Goal: Task Accomplishment & Management: Manage account settings

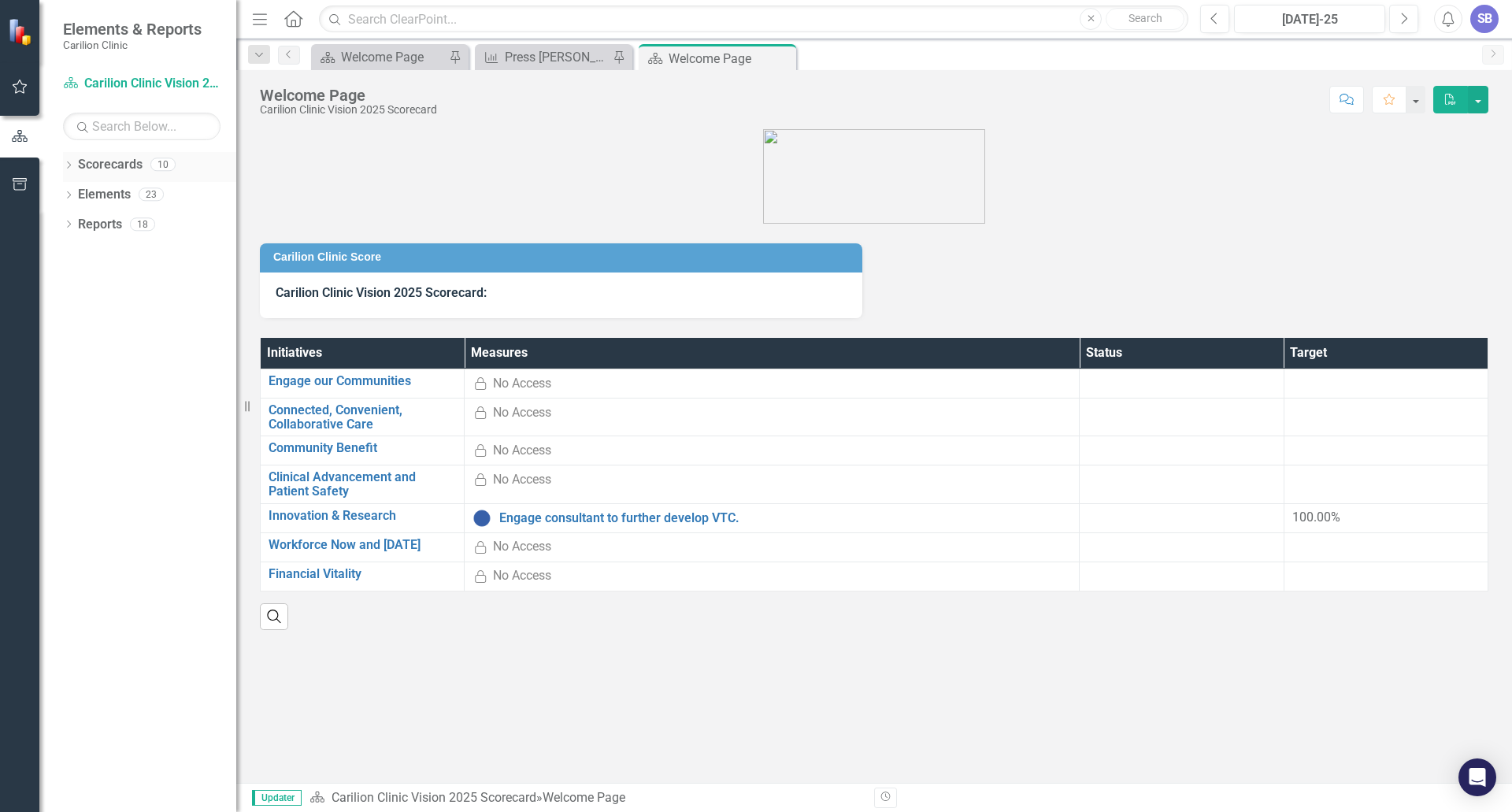
click at [68, 163] on icon "Dropdown" at bounding box center [68, 167] width 11 height 9
click at [77, 193] on icon "Dropdown" at bounding box center [76, 194] width 12 height 10
click at [91, 282] on icon "Dropdown" at bounding box center [92, 283] width 12 height 10
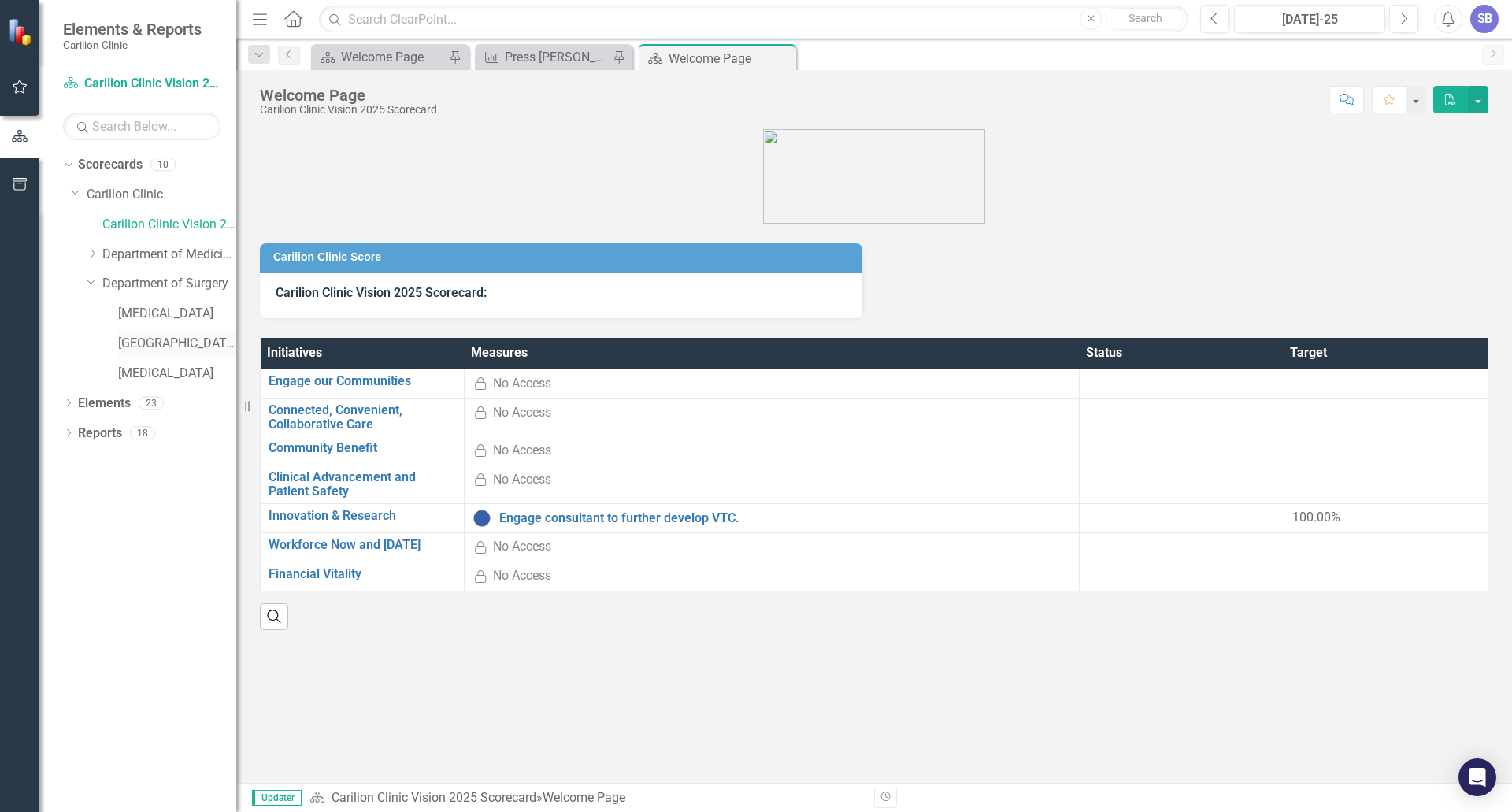
click at [123, 341] on link "[GEOGRAPHIC_DATA]" at bounding box center [177, 343] width 118 height 18
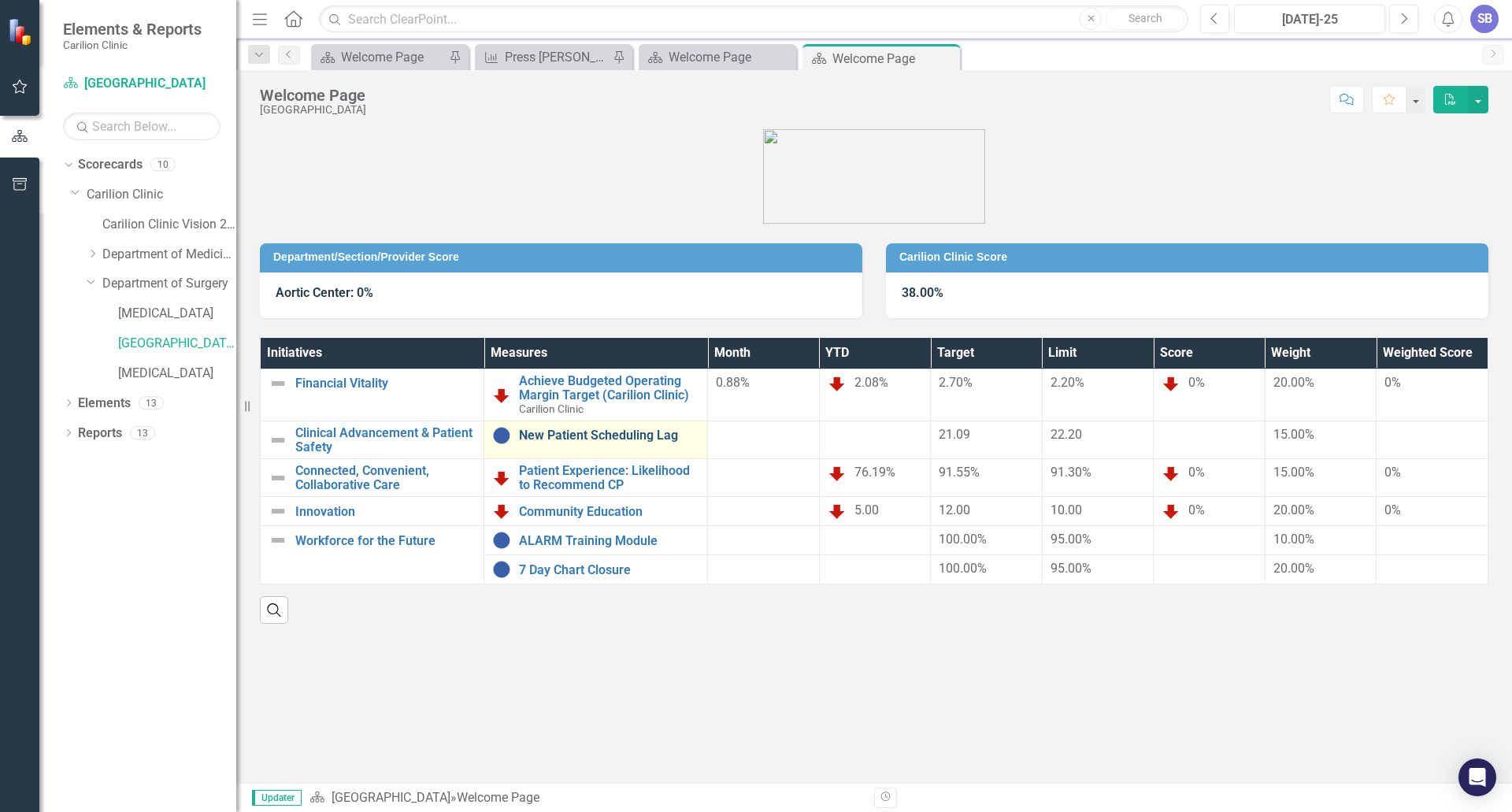
click at [539, 435] on link "New Patient Scheduling Lag" at bounding box center [609, 436] width 180 height 14
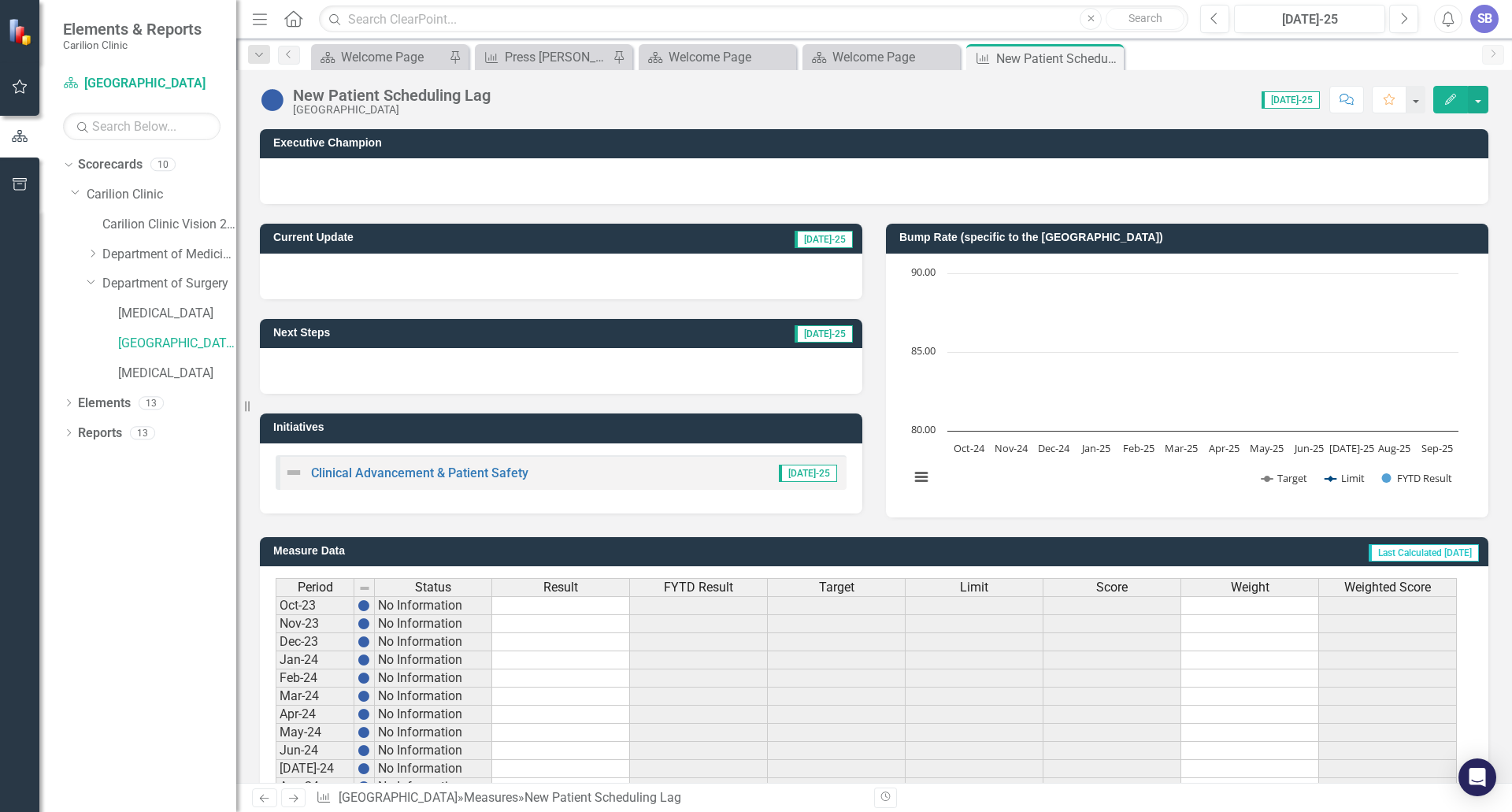
scroll to position [289, 0]
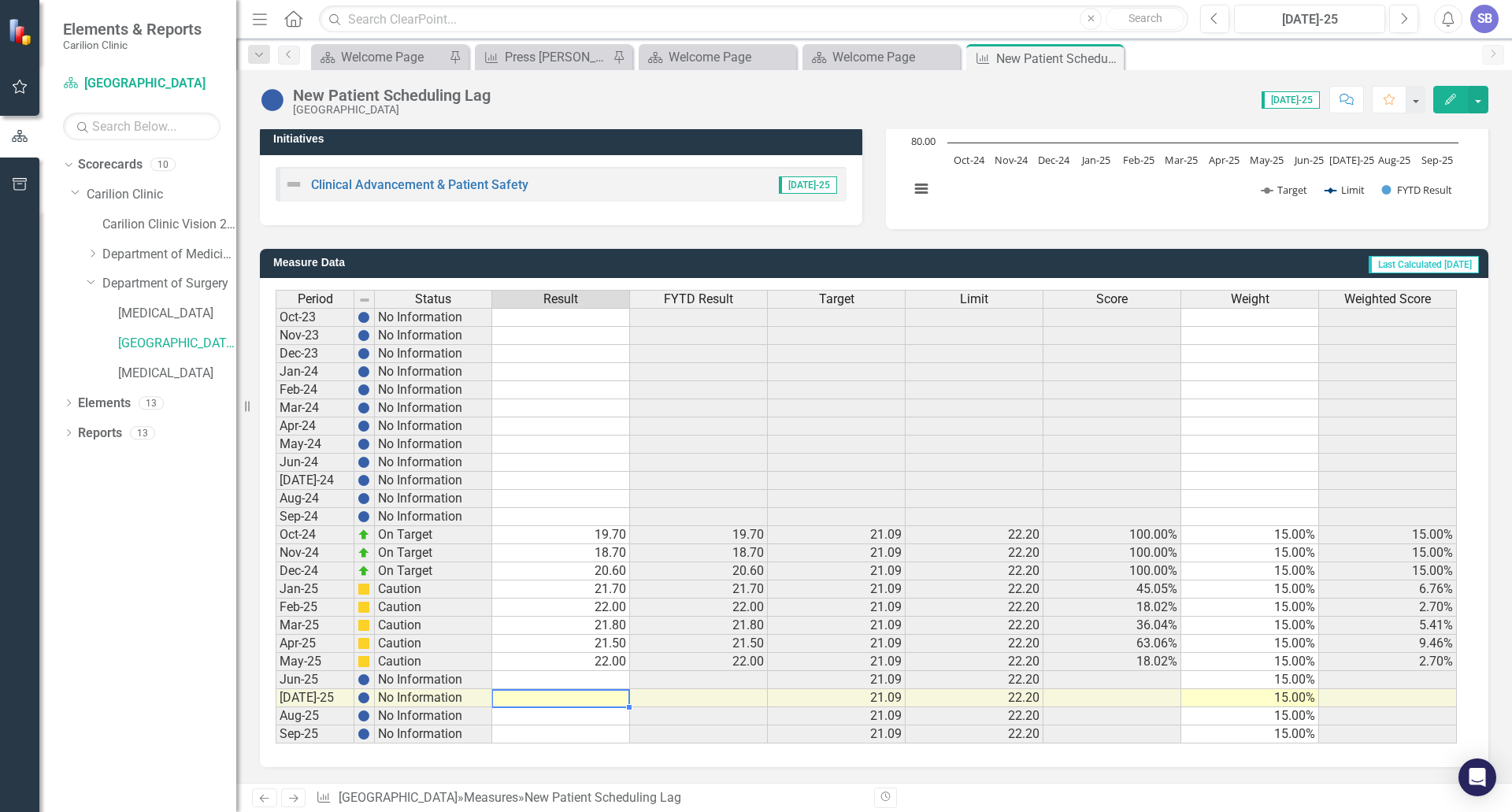
click at [604, 698] on td at bounding box center [561, 698] width 138 height 18
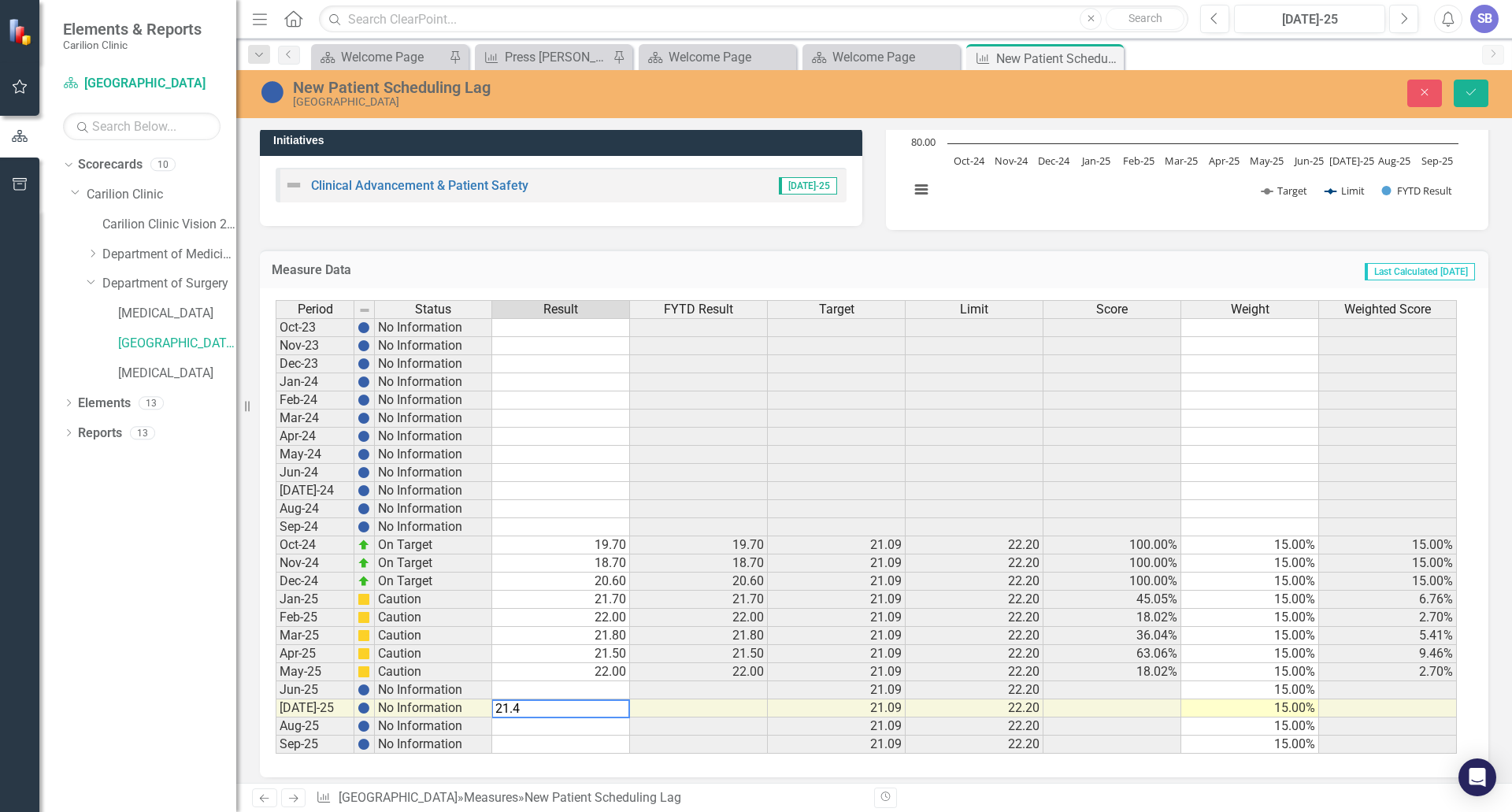
type textarea "21.4"
click at [599, 690] on td at bounding box center [561, 690] width 138 height 18
click at [612, 689] on td at bounding box center [561, 690] width 138 height 18
type textarea "21.6"
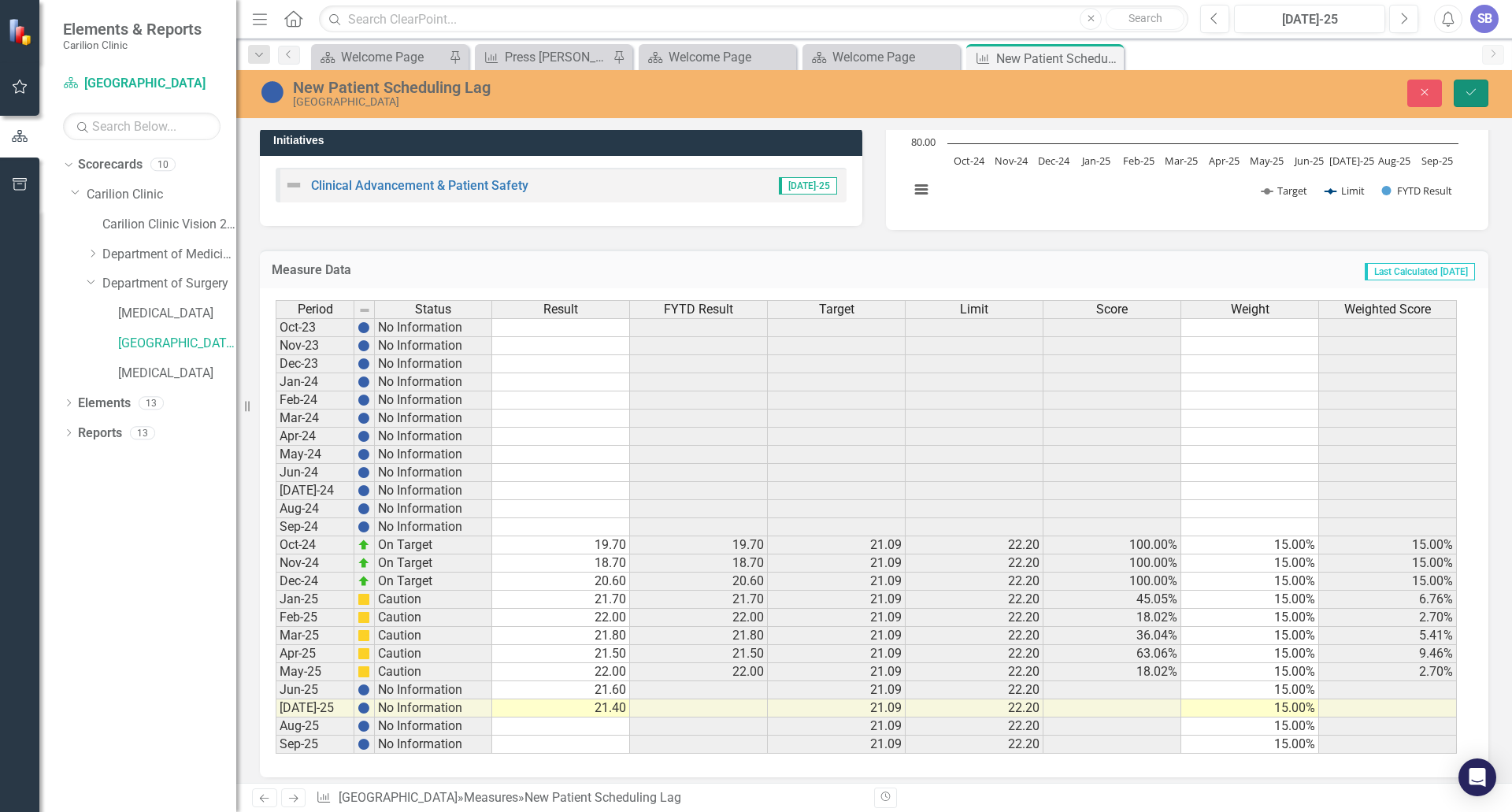
click at [1471, 93] on icon "Save" at bounding box center [1471, 92] width 14 height 11
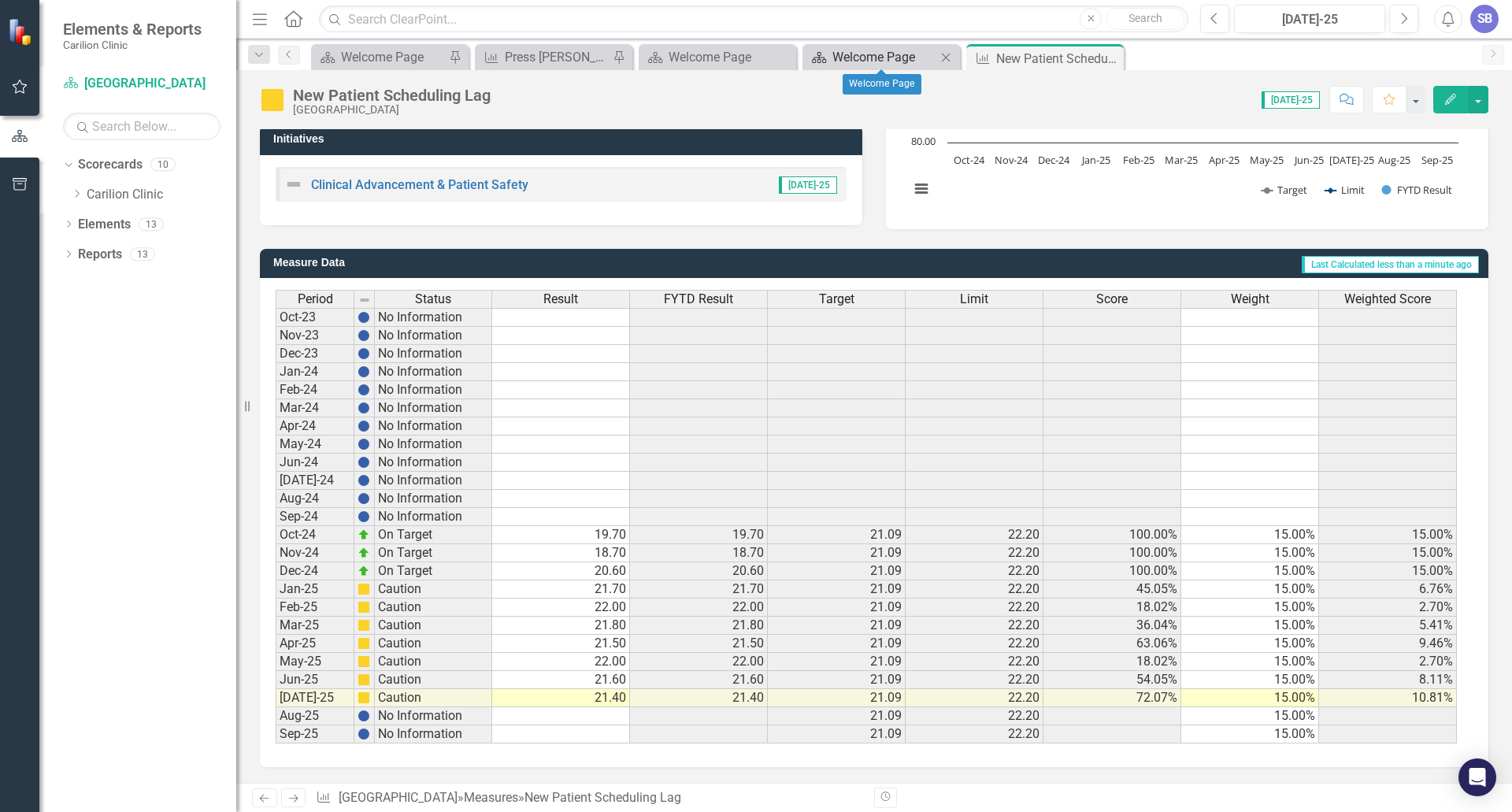
click at [857, 56] on div "Welcome Page" at bounding box center [885, 57] width 104 height 20
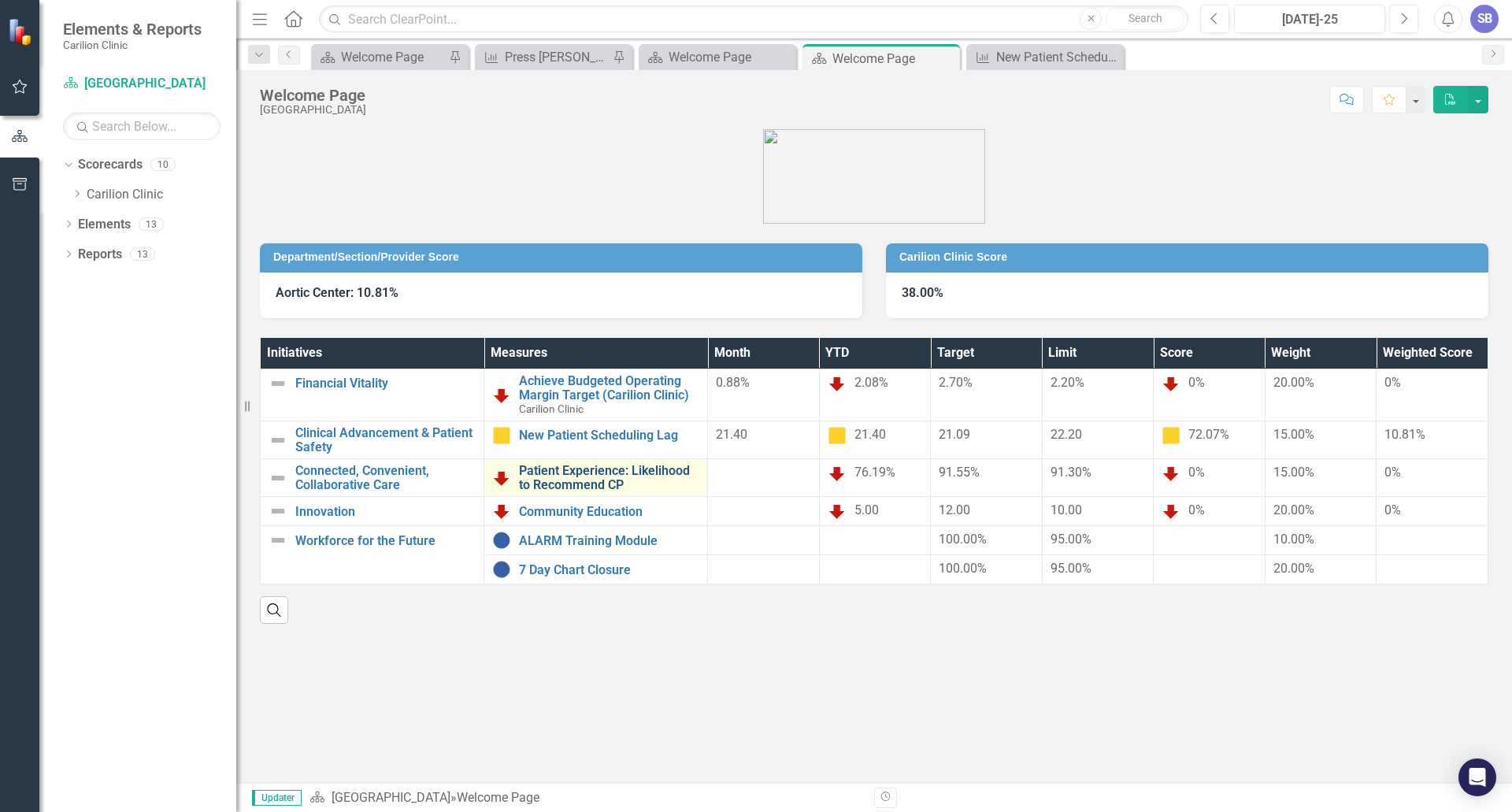
click at [564, 474] on link "Patient Experience: Likelihood to Recommend CP" at bounding box center [609, 478] width 180 height 28
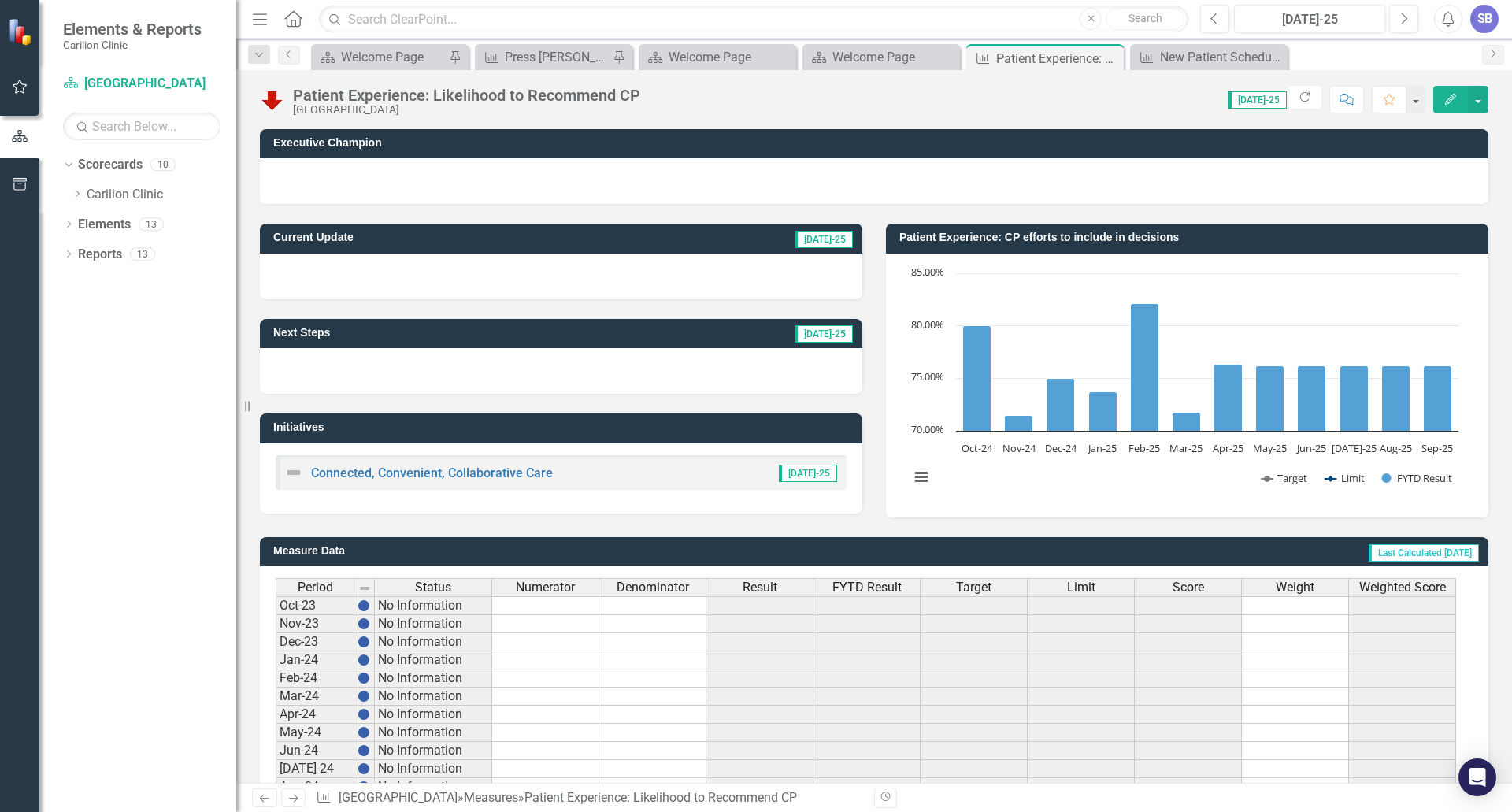
scroll to position [289, 0]
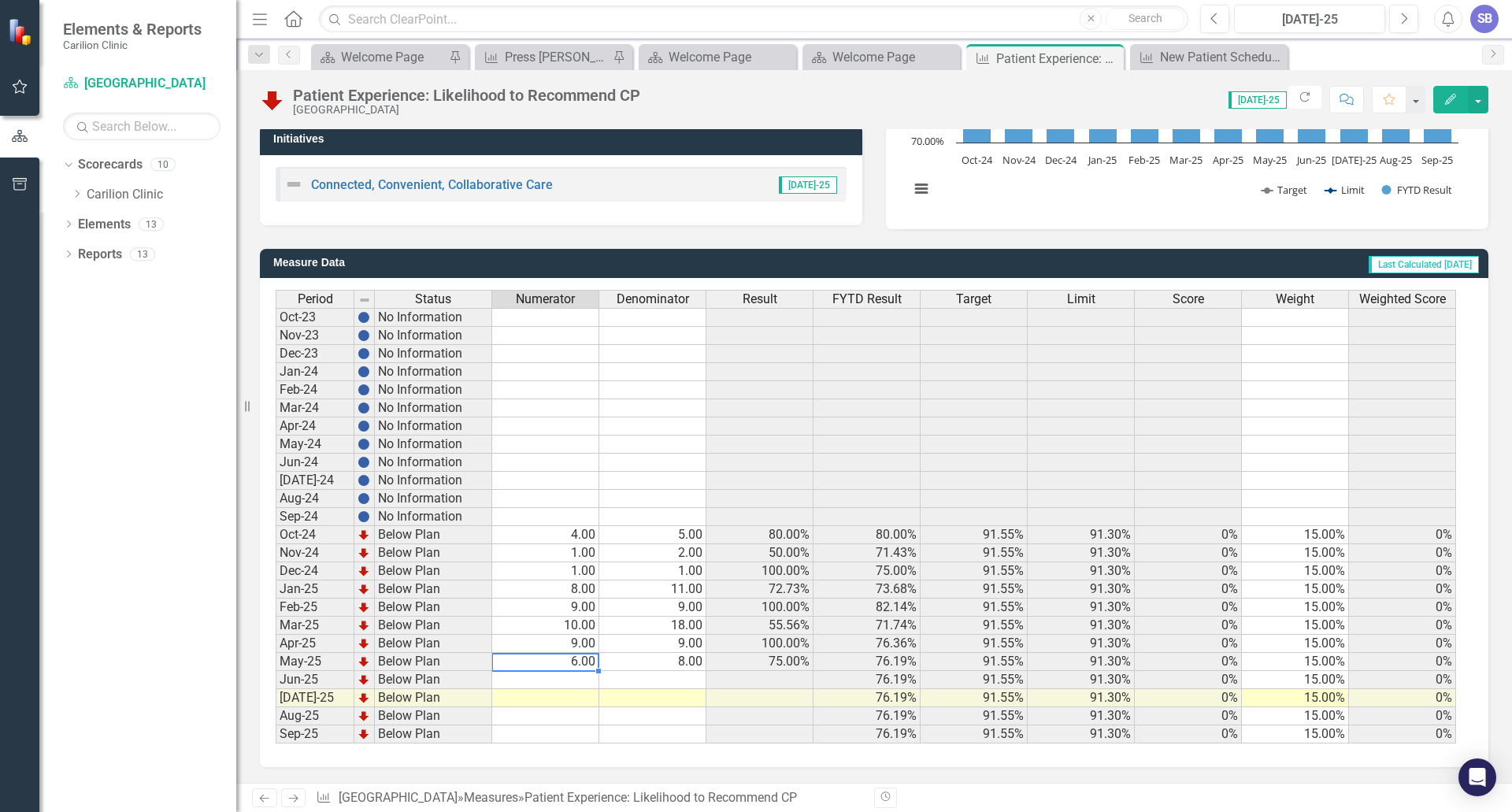
click at [577, 663] on td "6.00" at bounding box center [546, 661] width 108 height 18
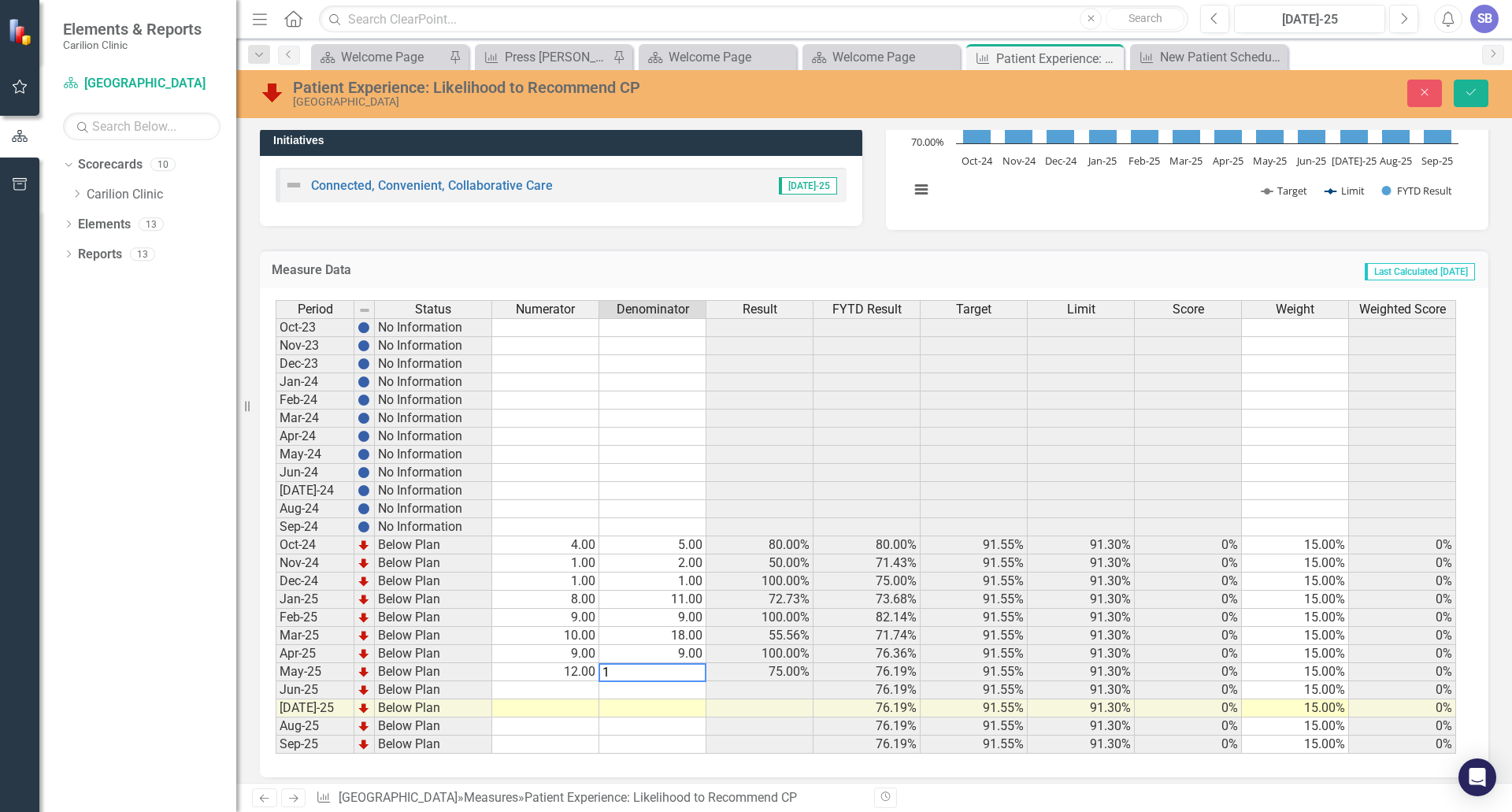
type textarea "14"
type textarea "13"
type textarea "16"
type textarea "6"
type textarea "7"
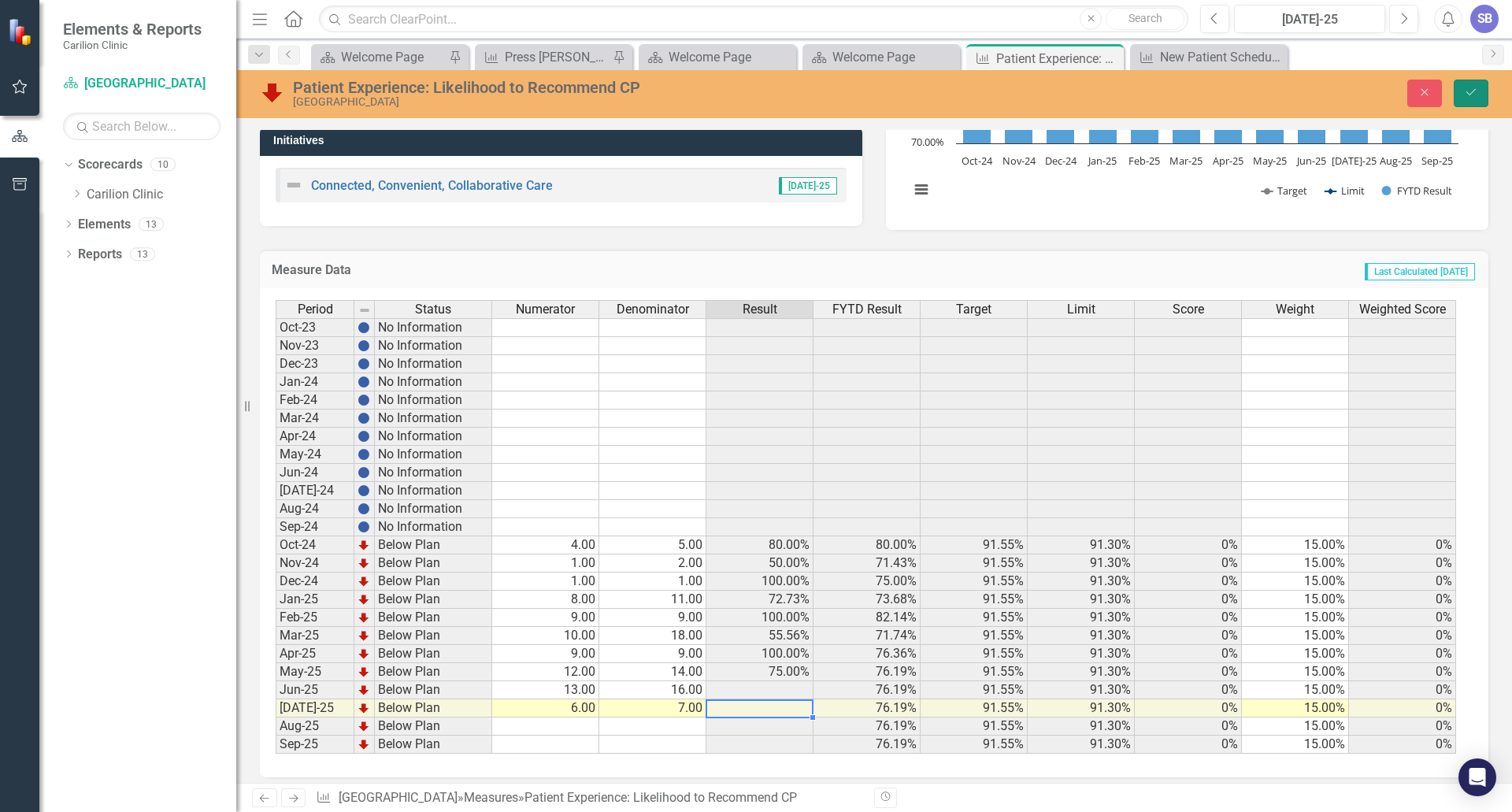
click at [1465, 93] on icon "Save" at bounding box center [1471, 92] width 14 height 11
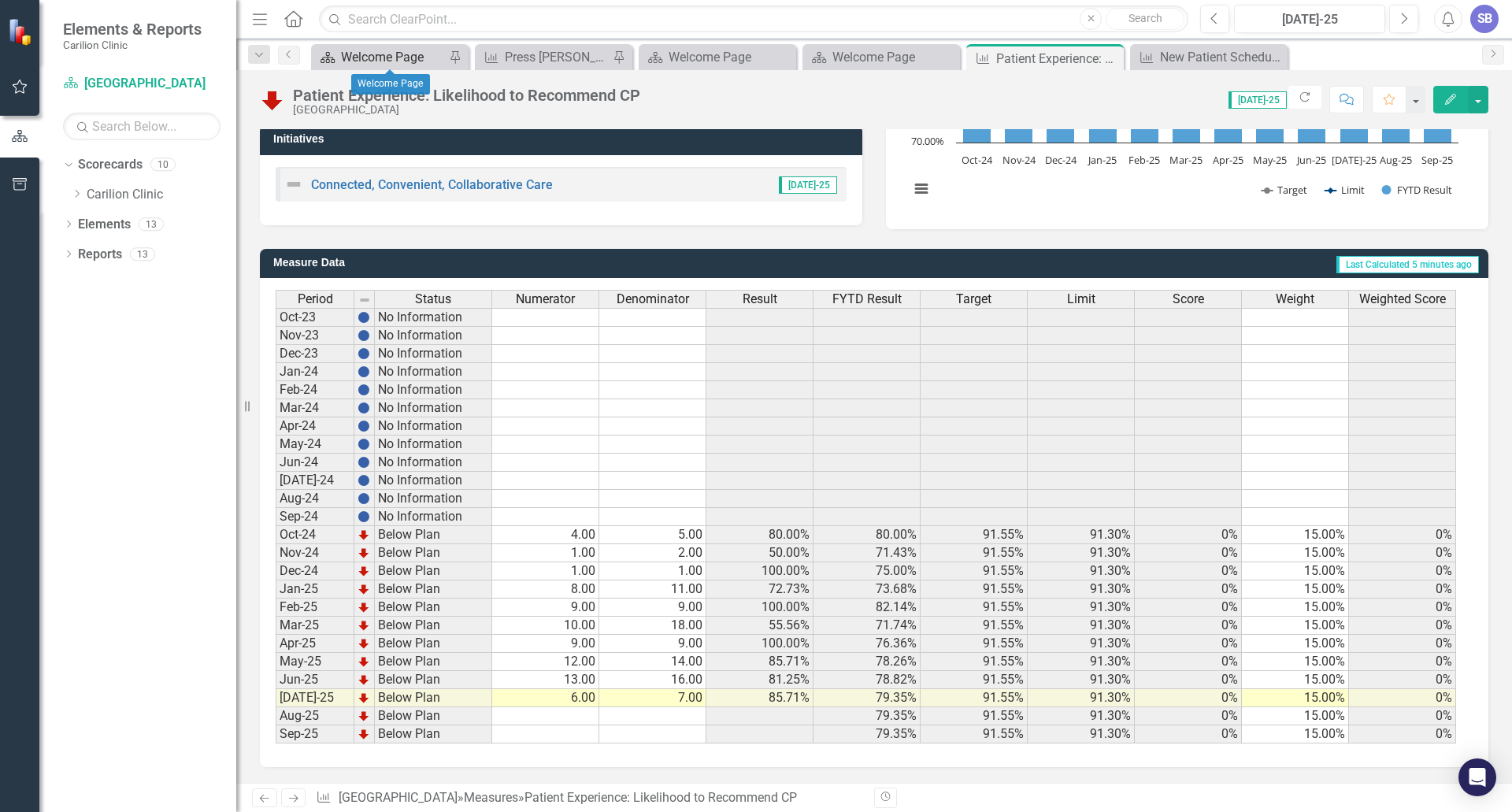
click at [412, 59] on div "Welcome Page" at bounding box center [393, 57] width 104 height 20
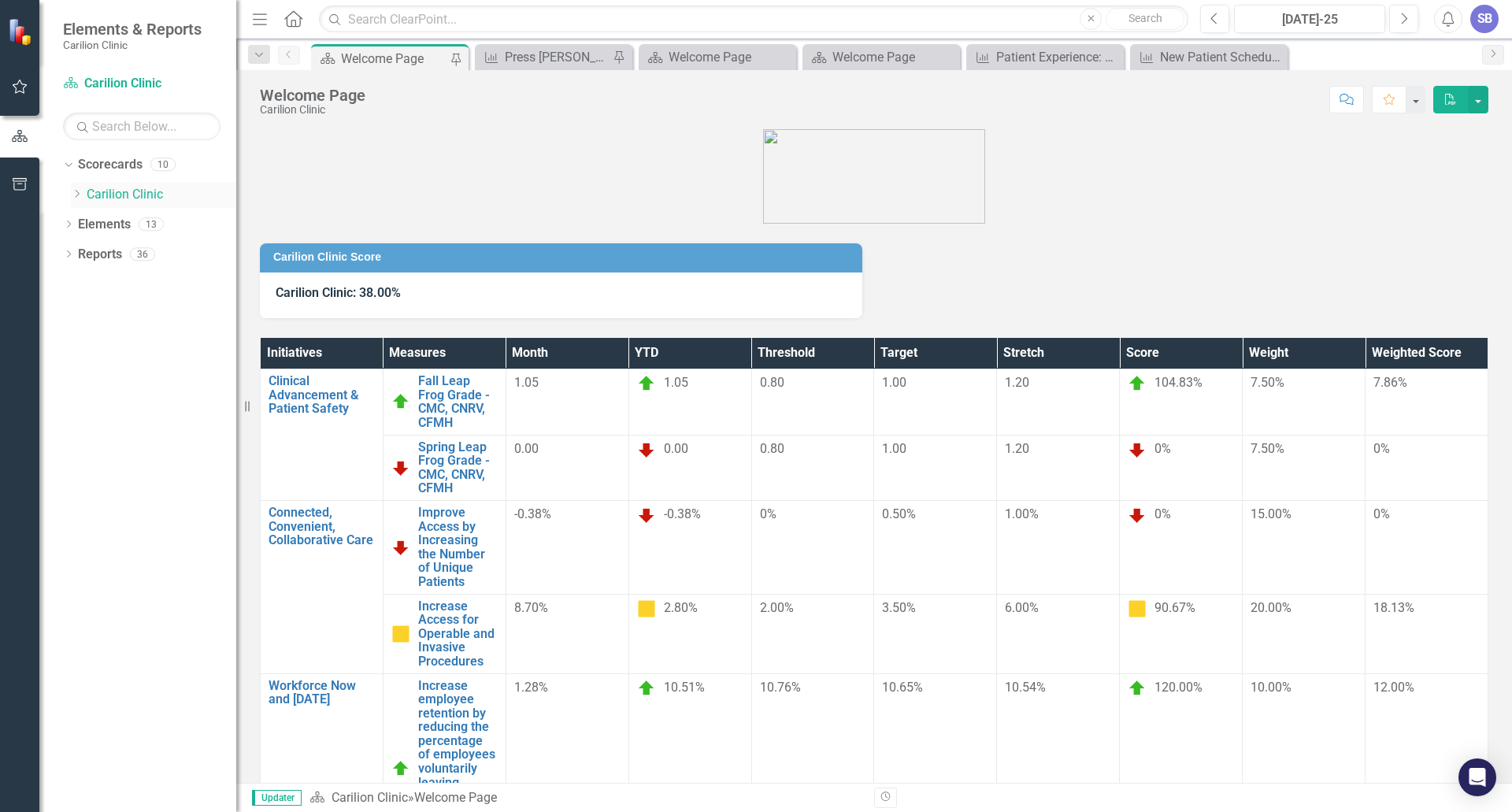
click at [79, 192] on icon "Dropdown" at bounding box center [76, 194] width 12 height 10
click at [91, 279] on icon "Dropdown" at bounding box center [92, 283] width 12 height 10
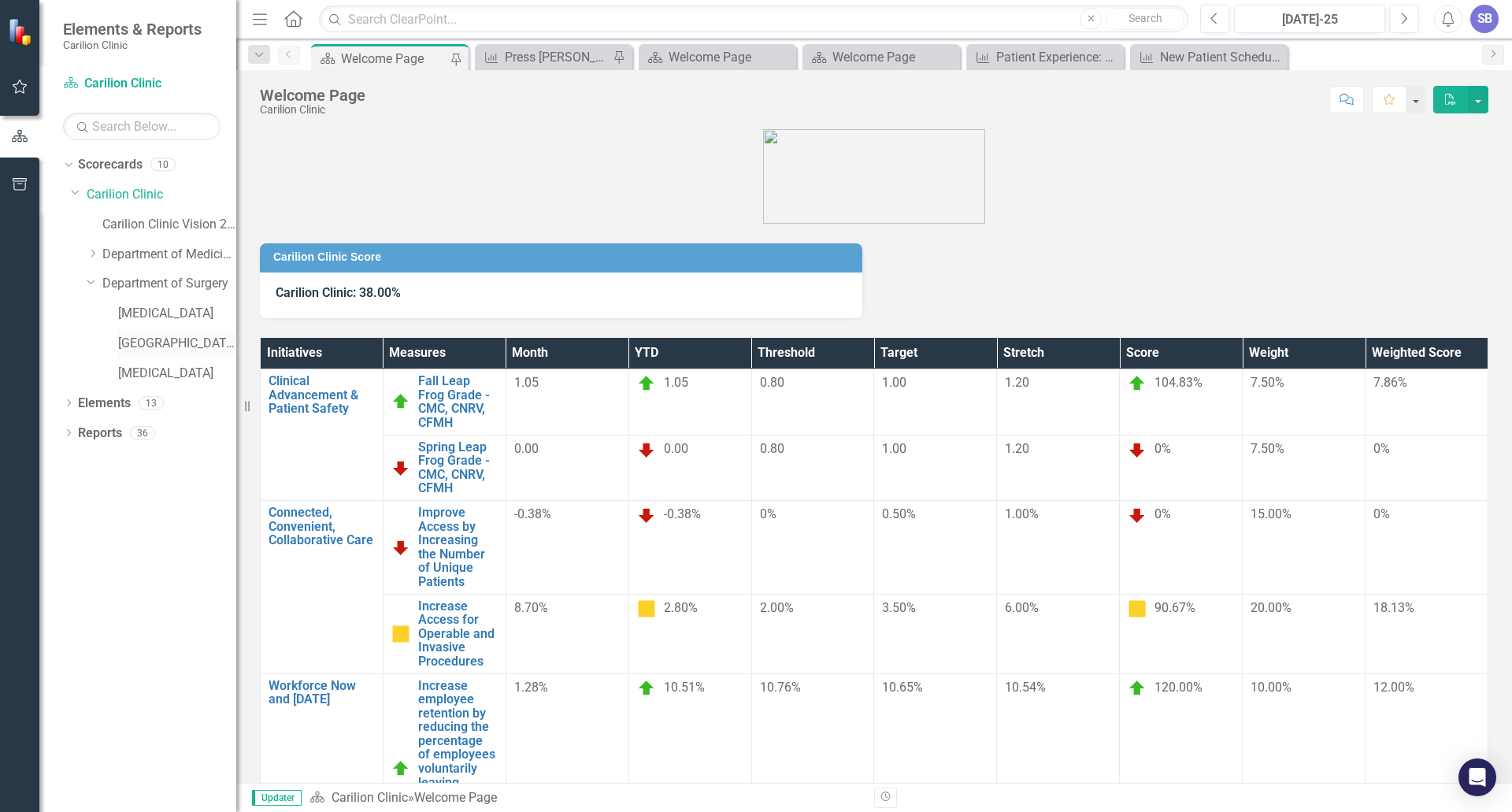
click at [139, 342] on link "[GEOGRAPHIC_DATA]" at bounding box center [177, 343] width 118 height 18
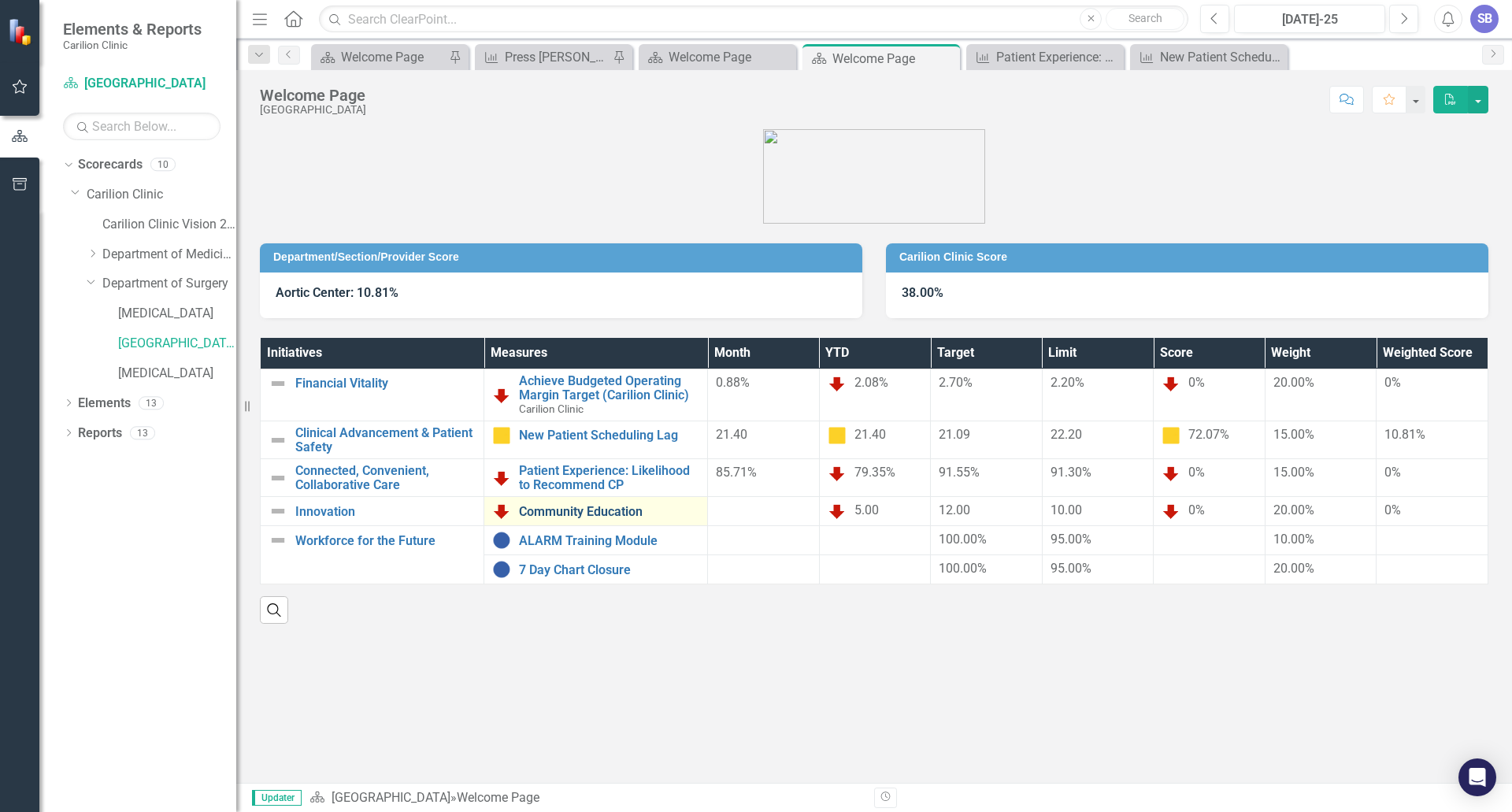
click at [536, 514] on link "Community Education" at bounding box center [609, 512] width 180 height 14
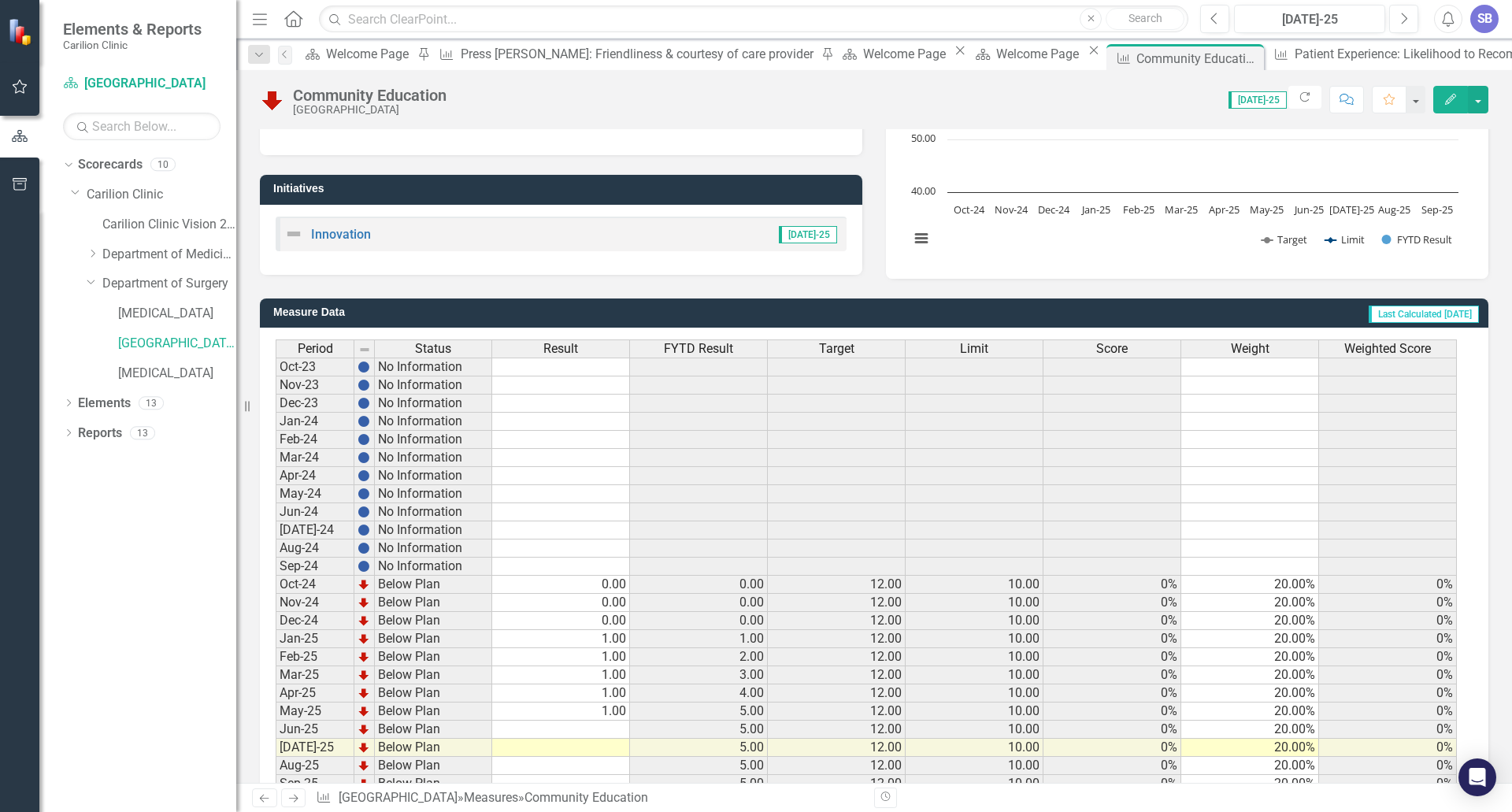
scroll to position [289, 0]
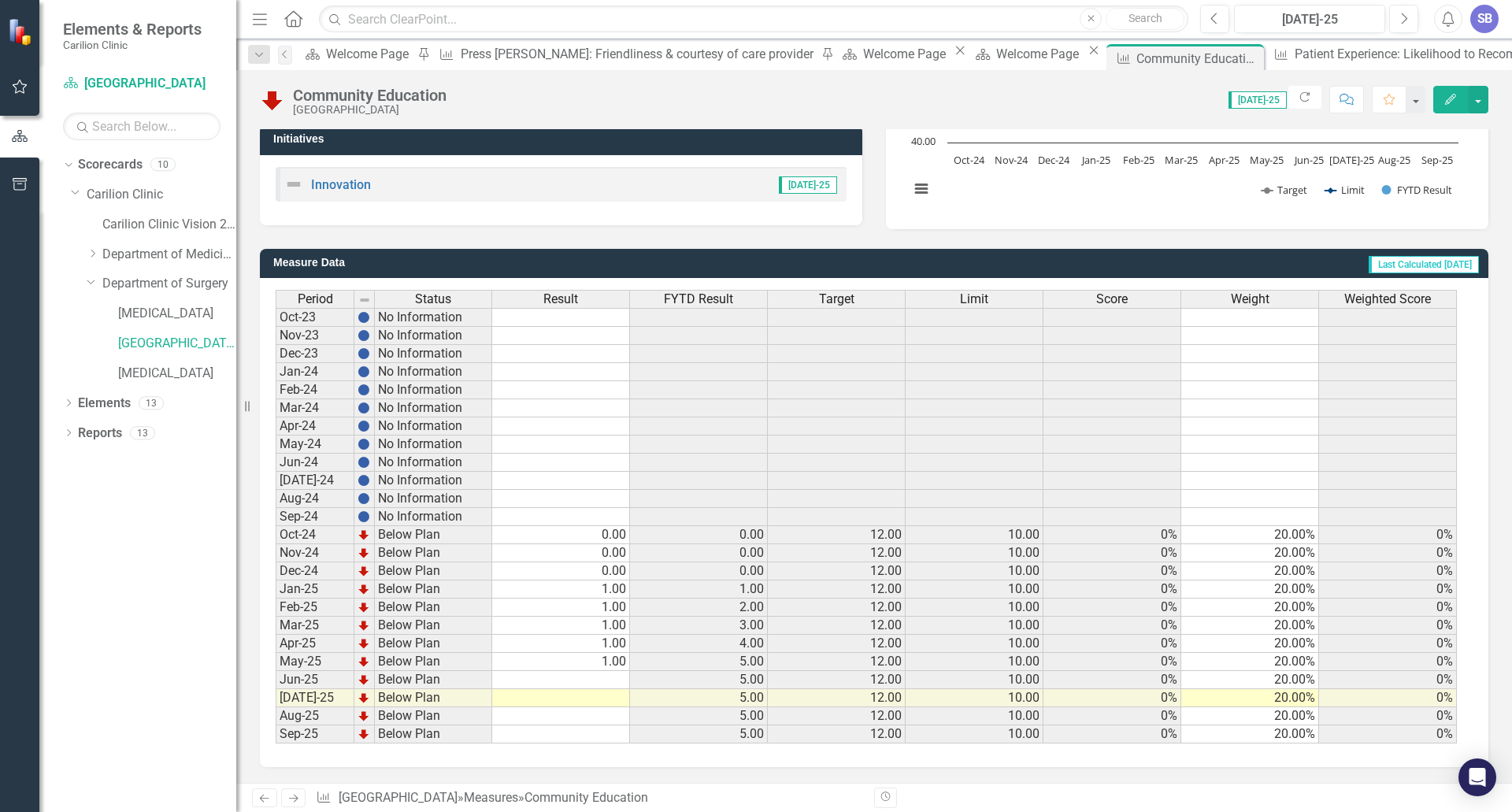
click at [611, 662] on td "1.00" at bounding box center [561, 661] width 138 height 18
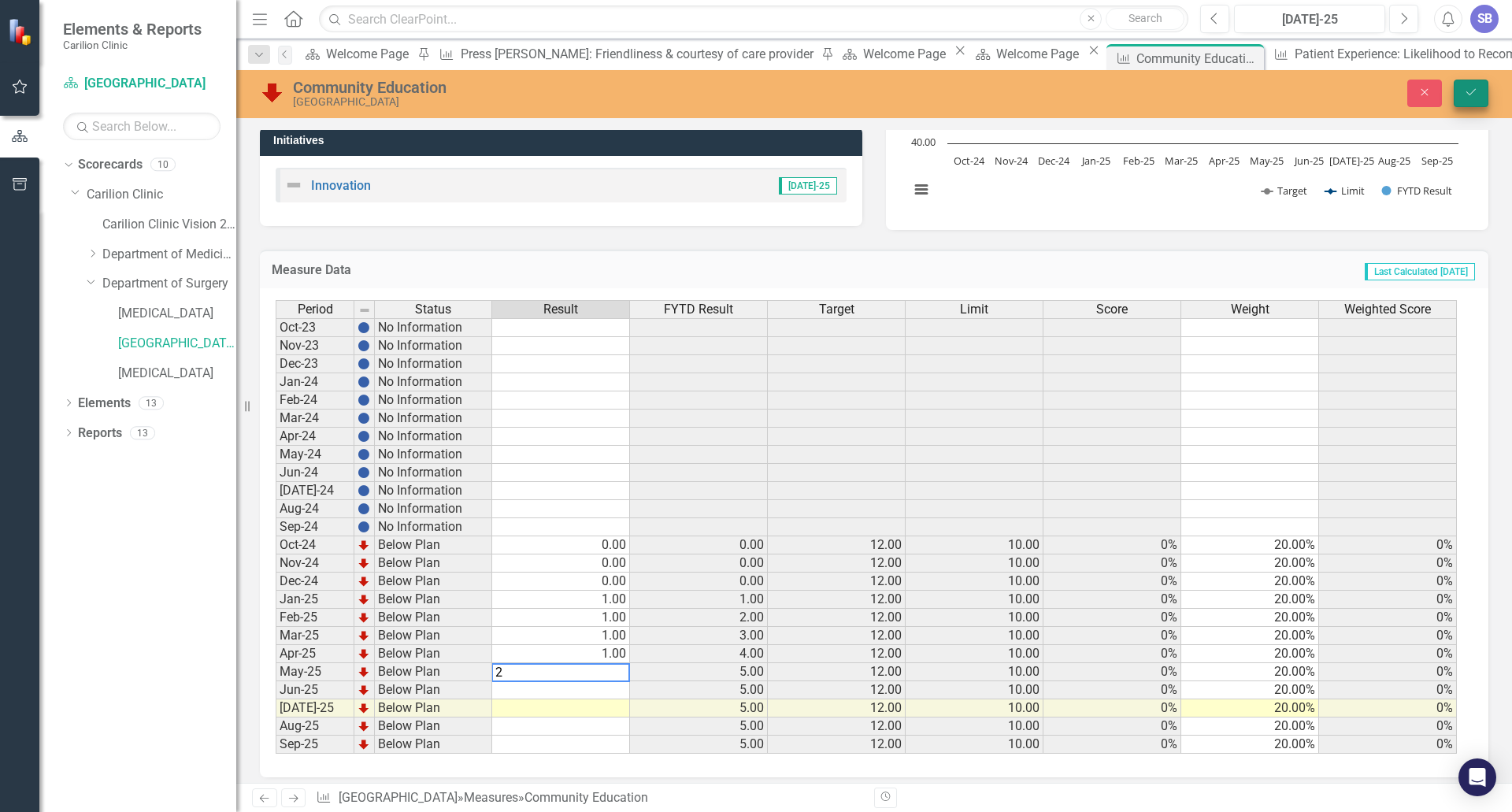
type textarea "2"
click at [1478, 93] on button "Save" at bounding box center [1471, 93] width 35 height 28
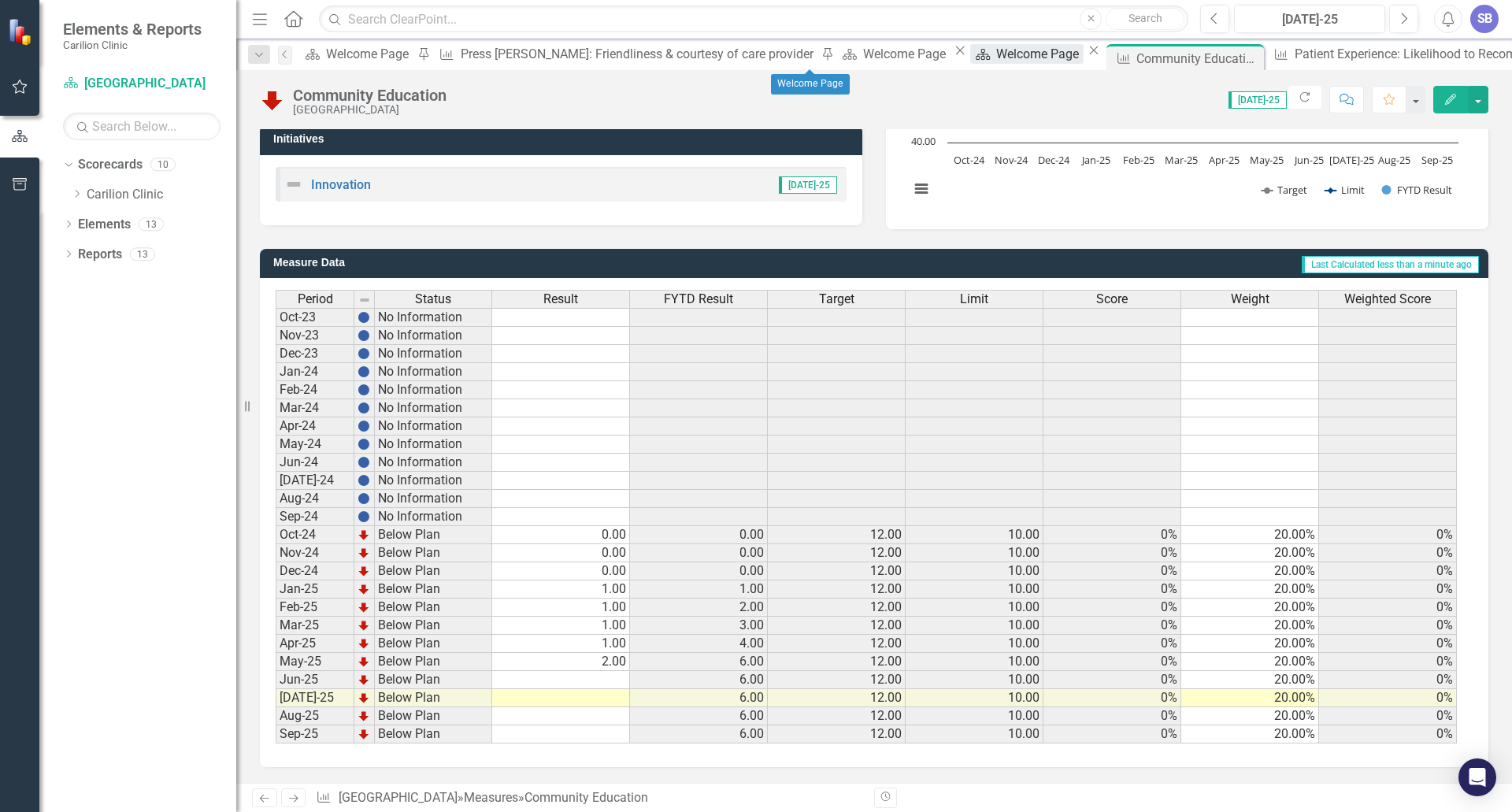
click at [997, 58] on div "Welcome Page" at bounding box center [1041, 54] width 88 height 20
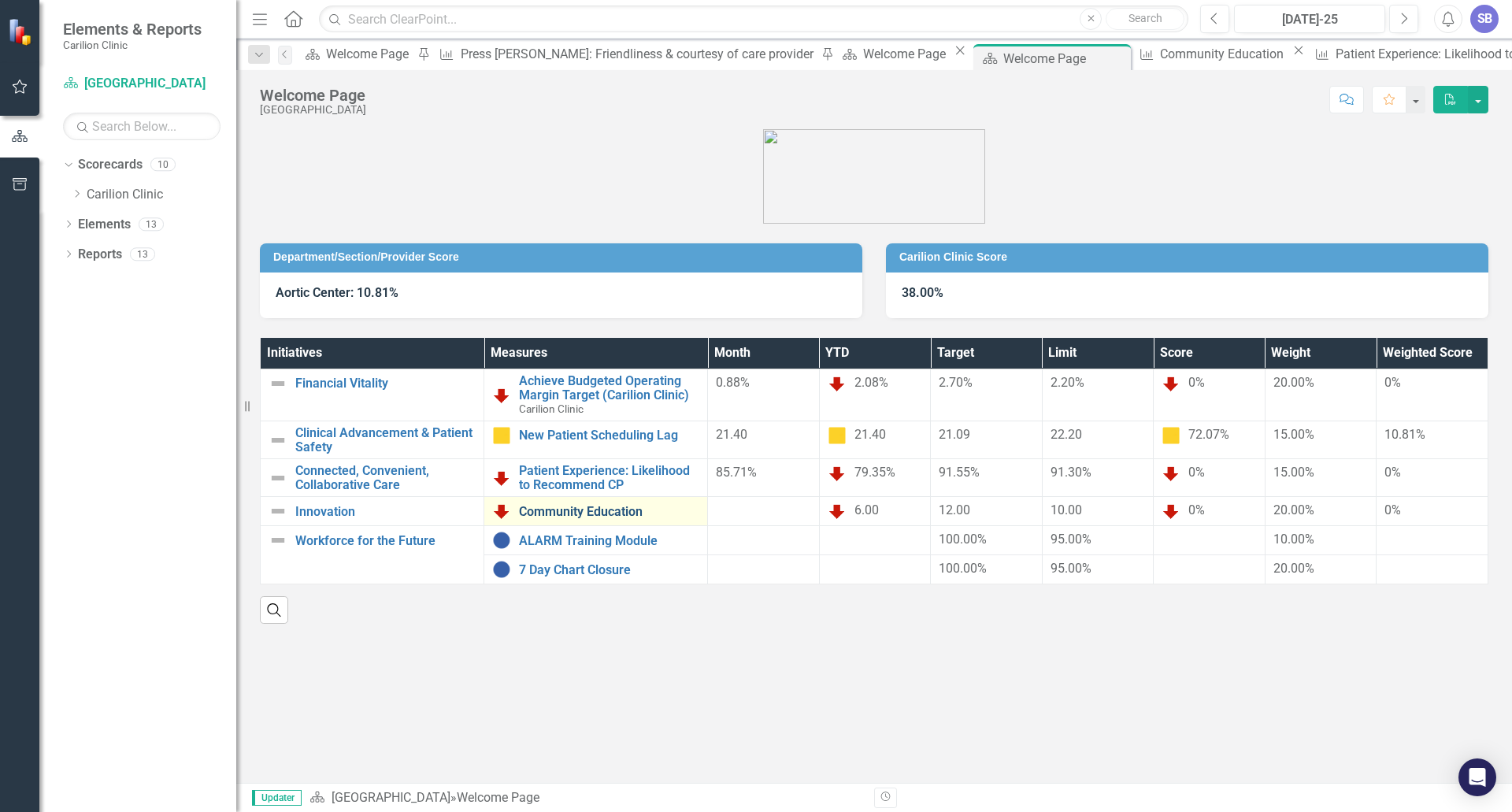
click at [577, 508] on link "Community Education" at bounding box center [609, 512] width 180 height 14
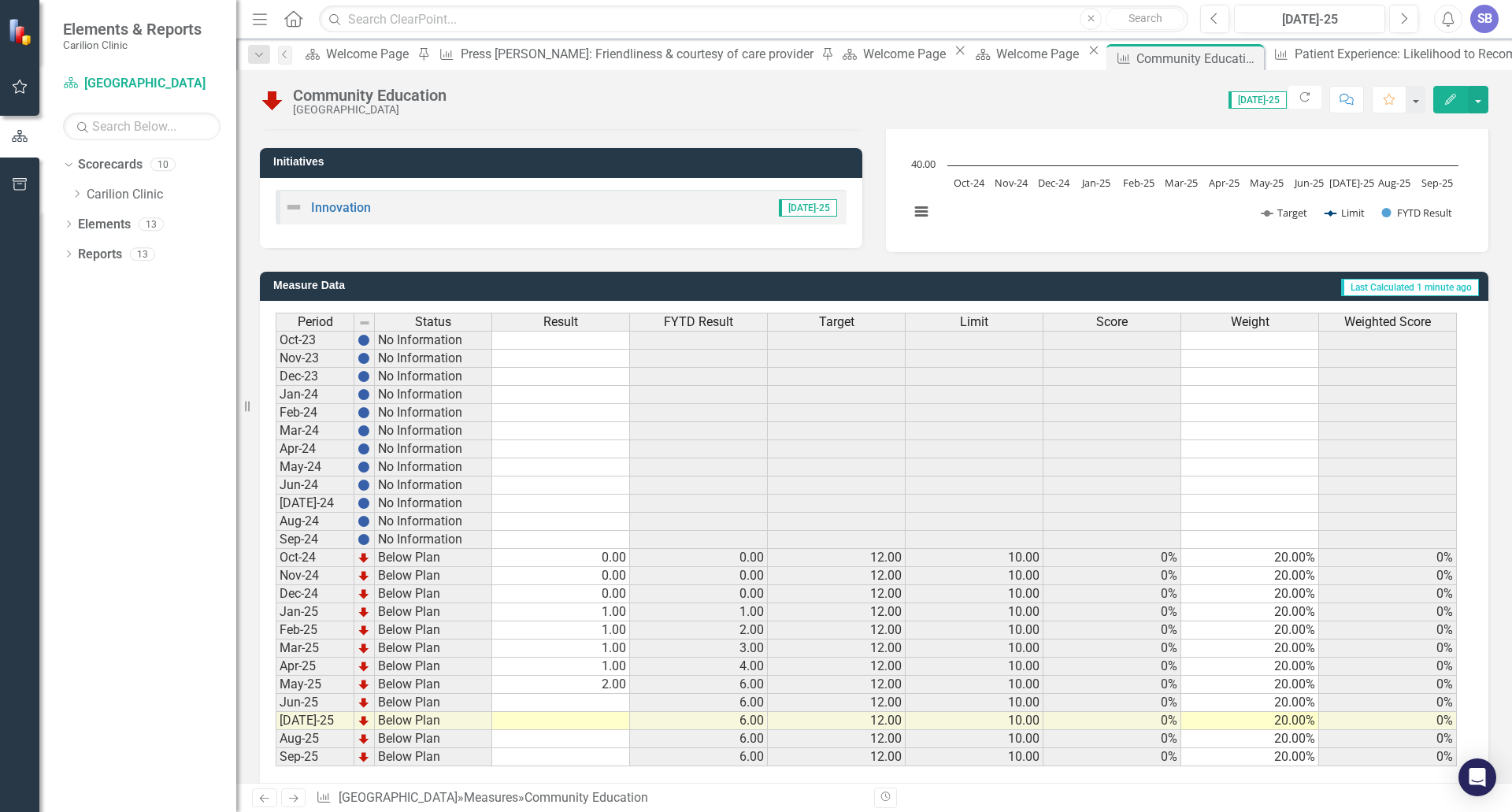
scroll to position [289, 0]
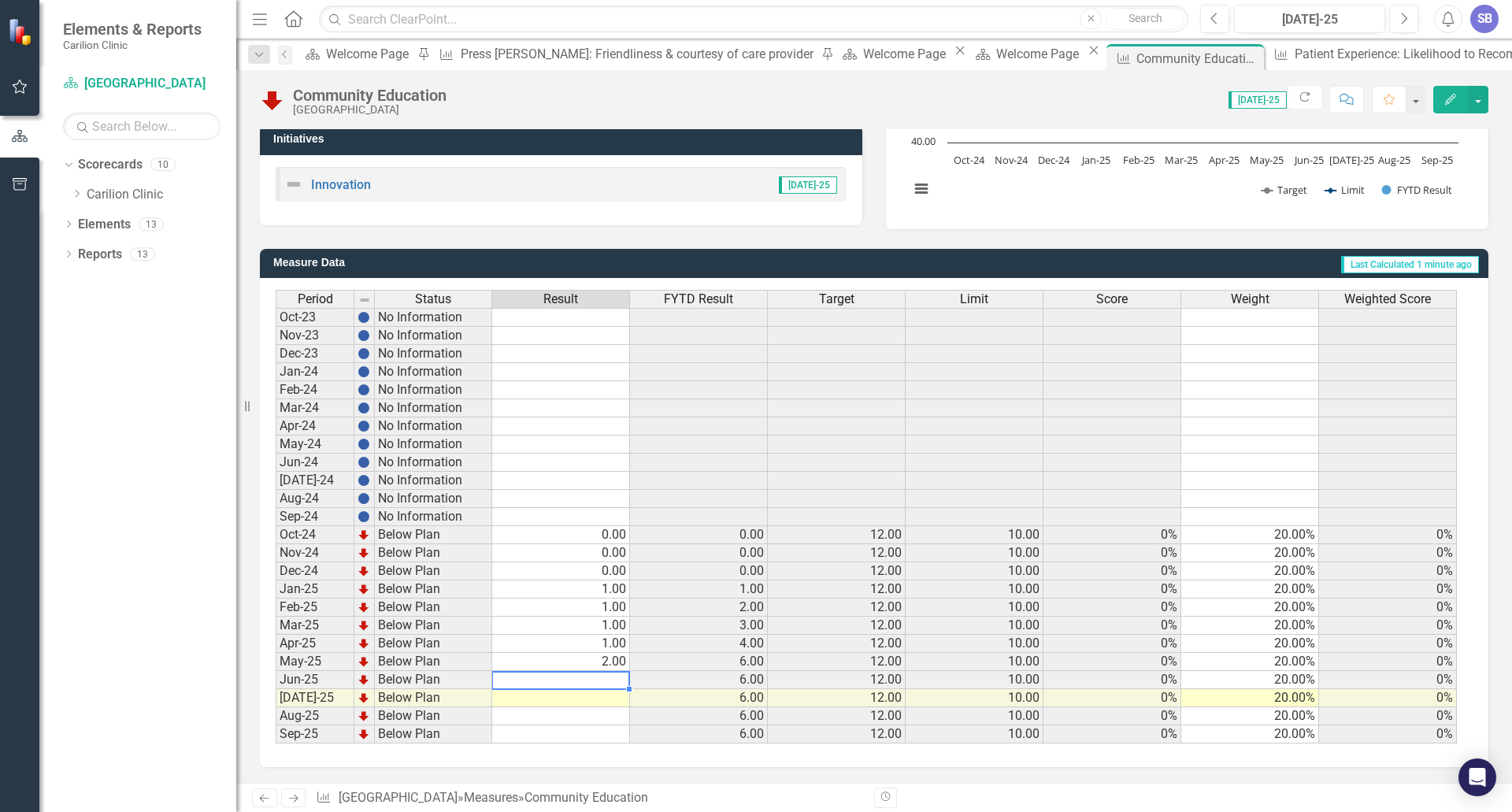
click at [583, 681] on td at bounding box center [561, 680] width 138 height 18
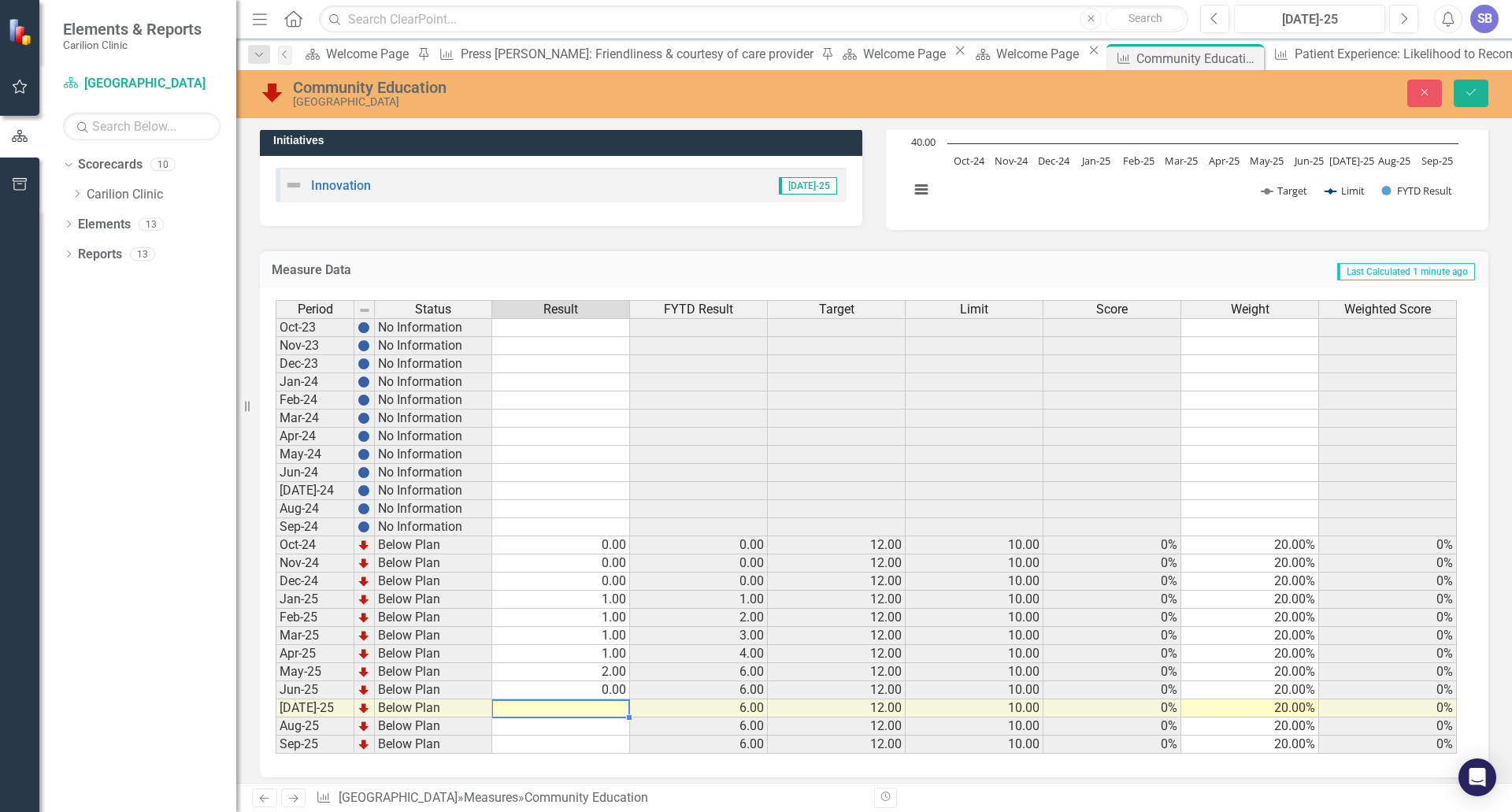
click at [592, 707] on td at bounding box center [561, 708] width 138 height 18
type textarea "0"
click at [1482, 94] on button "Save" at bounding box center [1471, 93] width 35 height 28
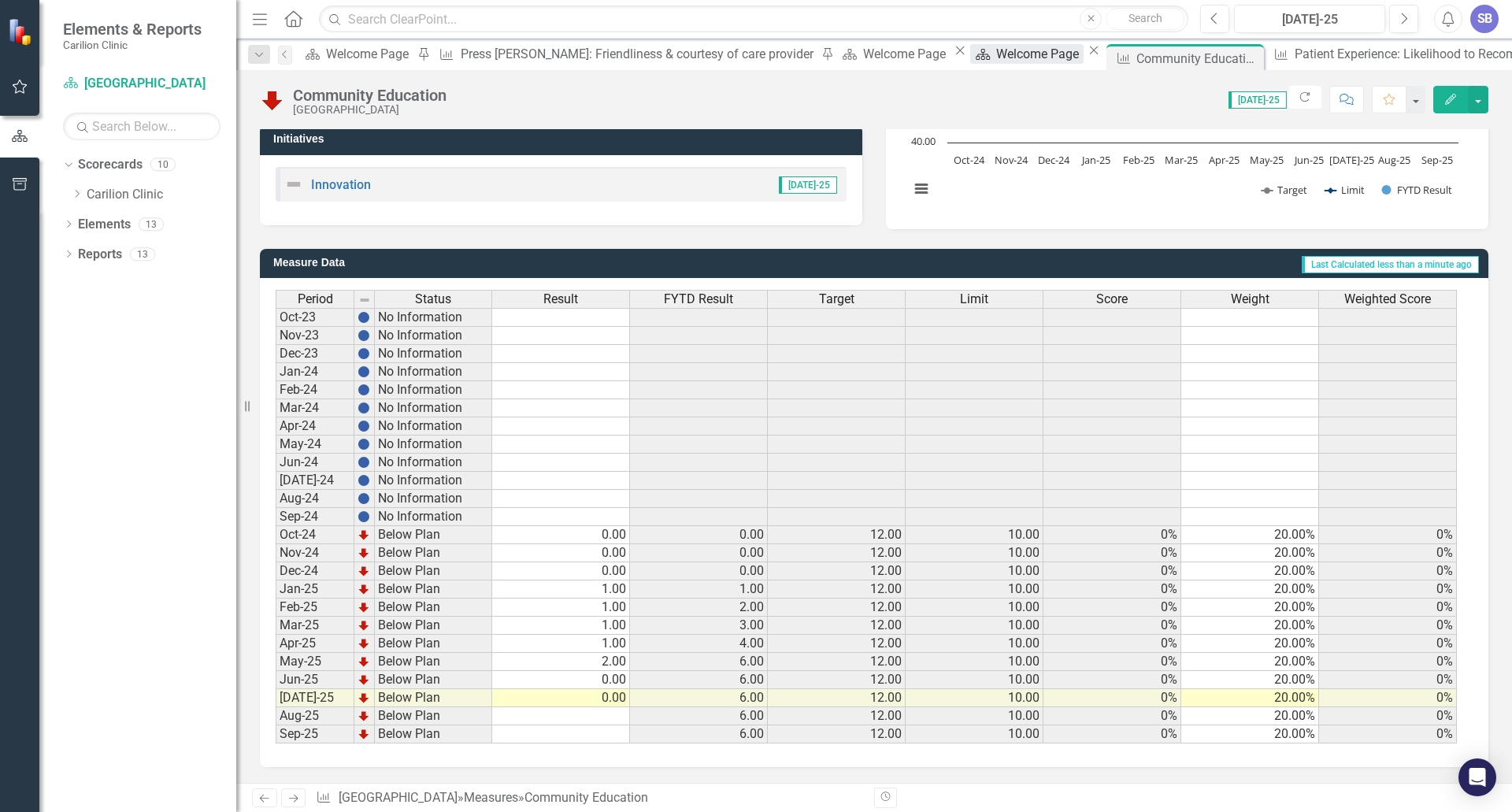
click at [997, 61] on div "Welcome Page" at bounding box center [1041, 54] width 88 height 20
